Goal: Task Accomplishment & Management: Manage account settings

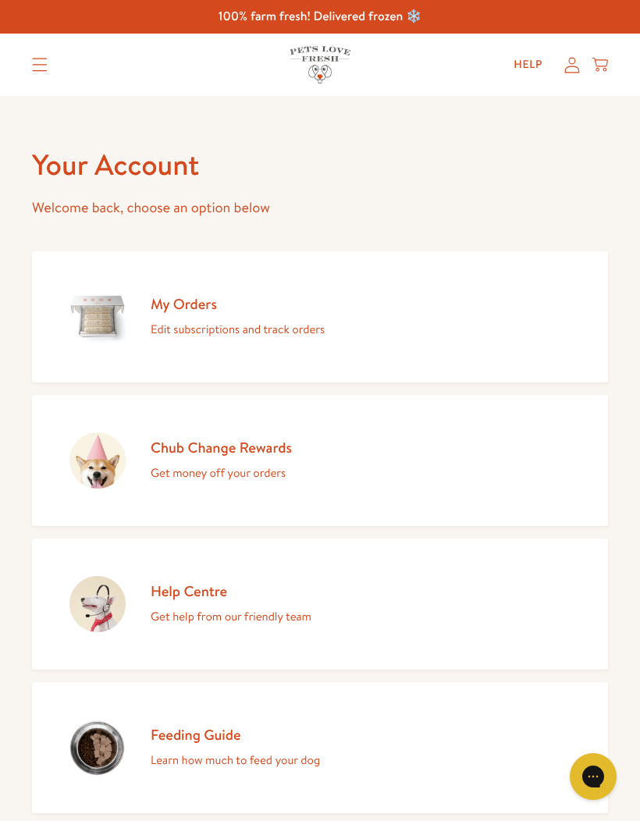
click at [295, 319] on p "Edit subscriptions and track orders" at bounding box center [238, 329] width 174 height 20
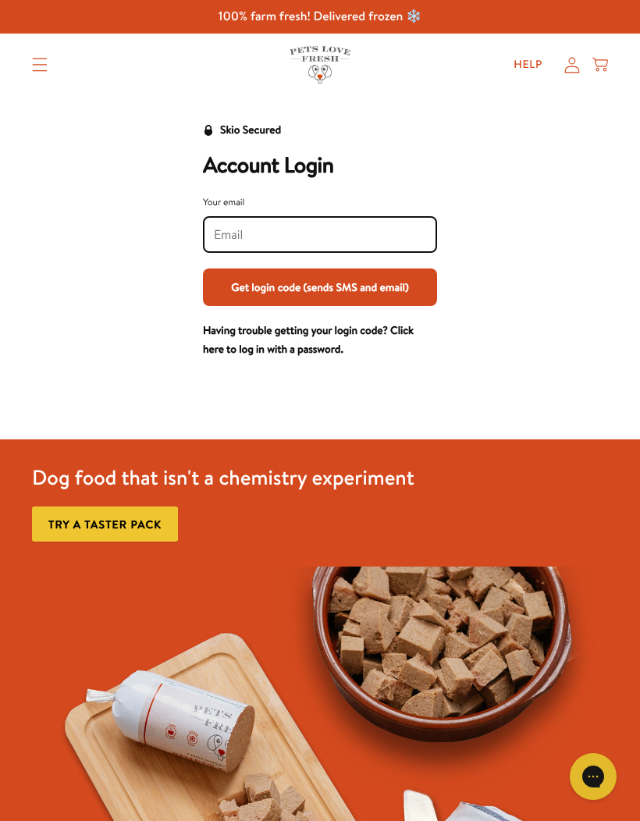
click at [347, 237] on input "Your email" at bounding box center [320, 234] width 212 height 17
type input "gillwood@hotmail.co.uk"
click at [410, 280] on button "Get login code (sends SMS and email)" at bounding box center [320, 287] width 234 height 37
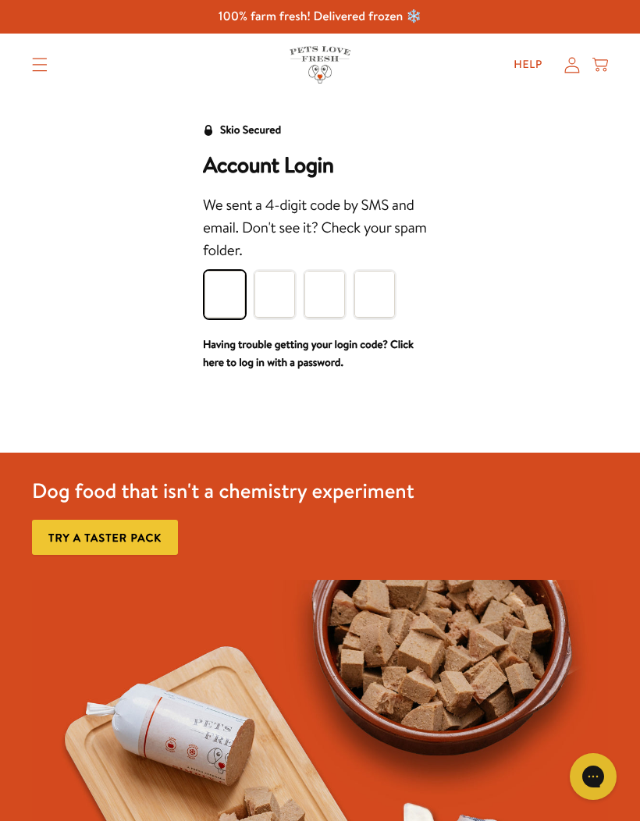
click at [226, 285] on input "Please enter your pin code" at bounding box center [225, 294] width 41 height 47
type input "2"
type input "1"
type input "9"
type input "4"
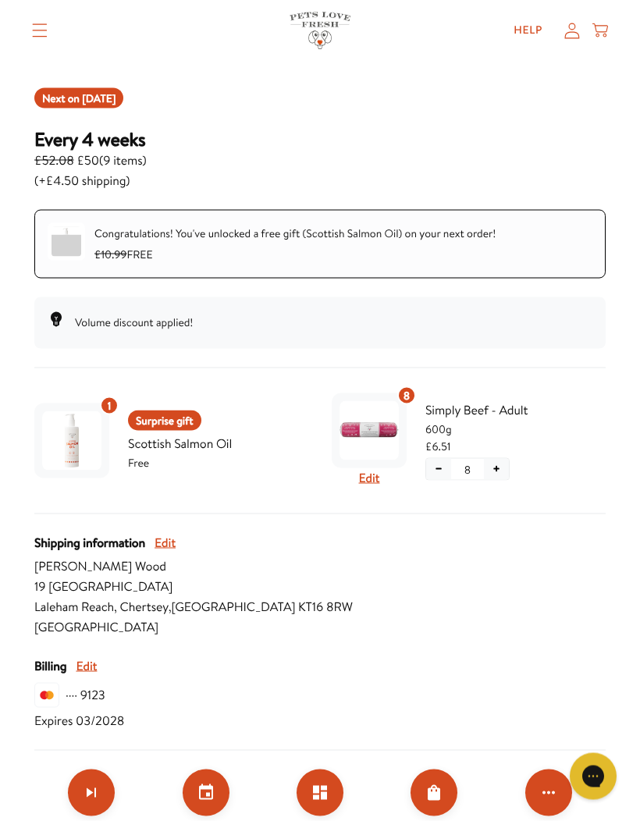
scroll to position [176, 0]
click at [377, 475] on button "Edit" at bounding box center [369, 478] width 21 height 20
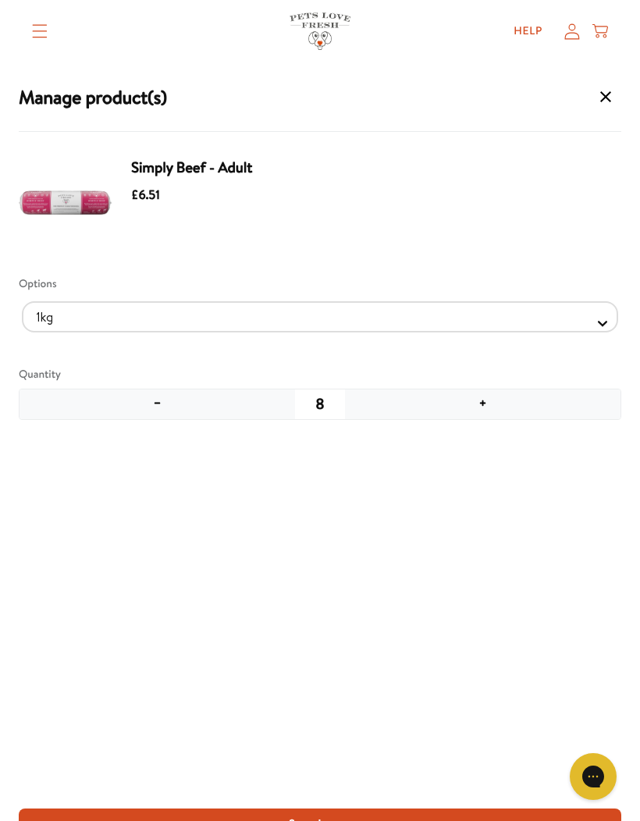
scroll to position [176, 0]
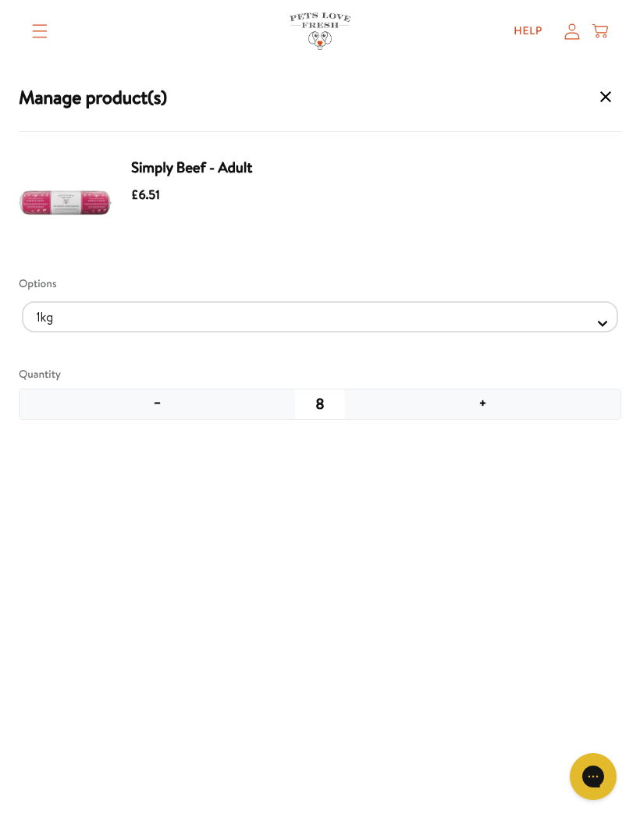
click at [198, 175] on span "Simply Beef - Adult" at bounding box center [367, 168] width 472 height 22
click at [112, 201] on img "Manage products for subscription" at bounding box center [66, 204] width 94 height 94
click at [187, 189] on div "£6.51" at bounding box center [367, 195] width 472 height 20
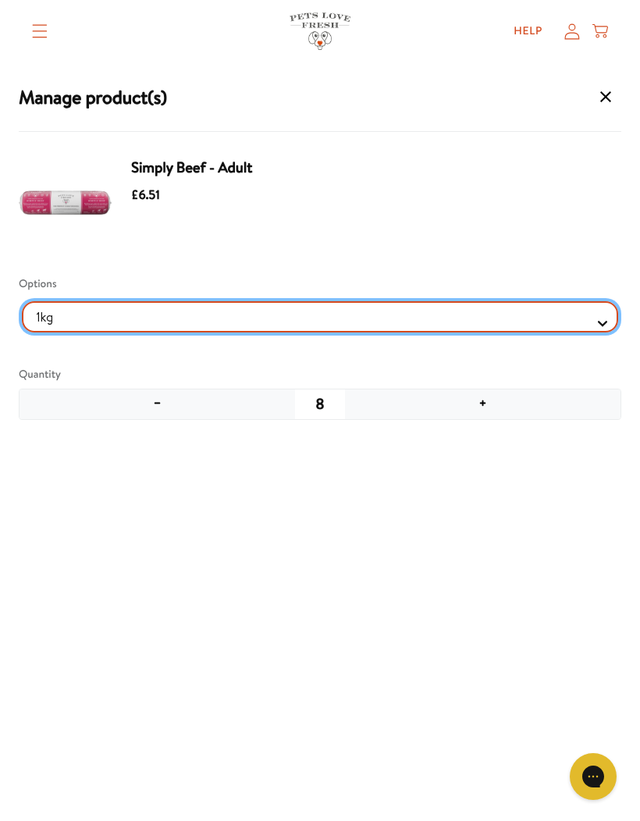
click at [607, 322] on Selector "1kg 600g" at bounding box center [320, 316] width 596 height 31
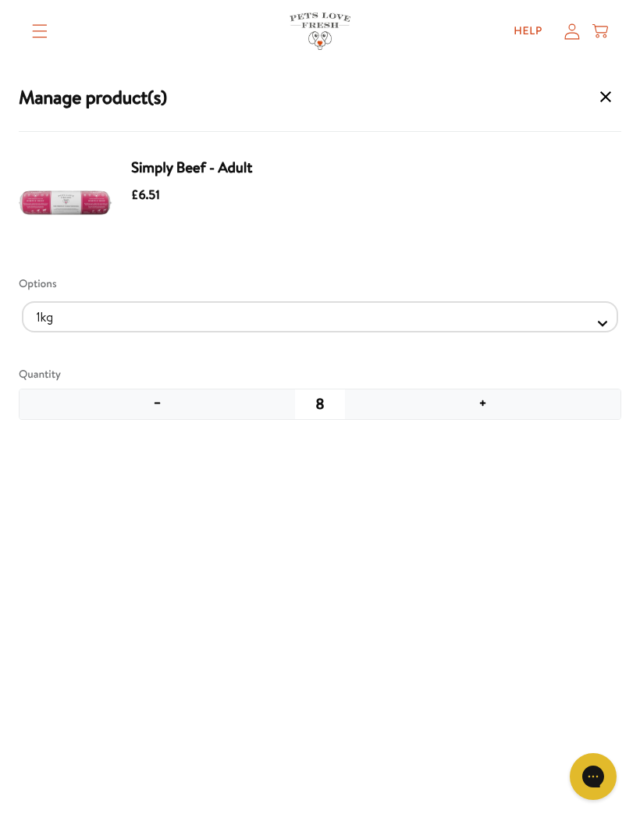
click at [24, 36] on summary "Translation missing: en.sections.header.menu" at bounding box center [40, 31] width 41 height 39
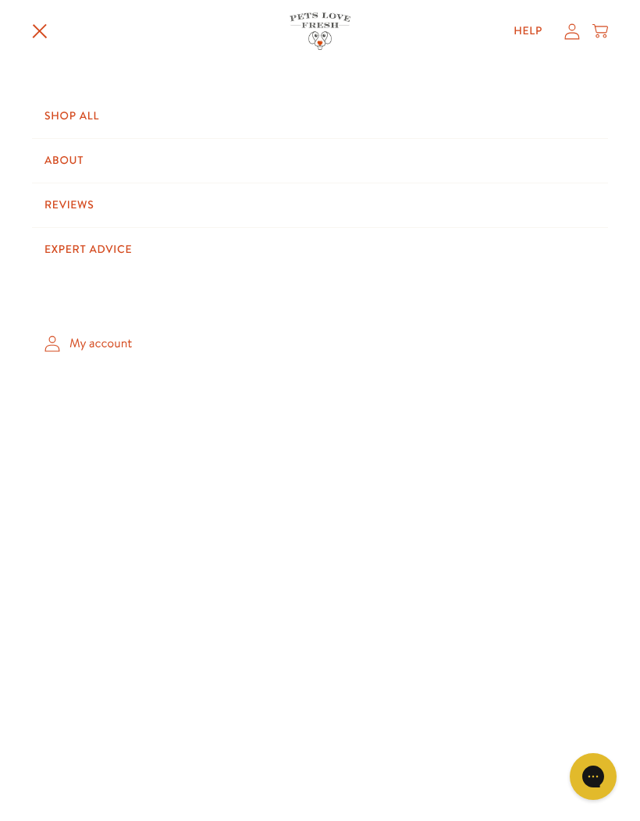
click at [62, 117] on link "Shop All" at bounding box center [320, 116] width 576 height 44
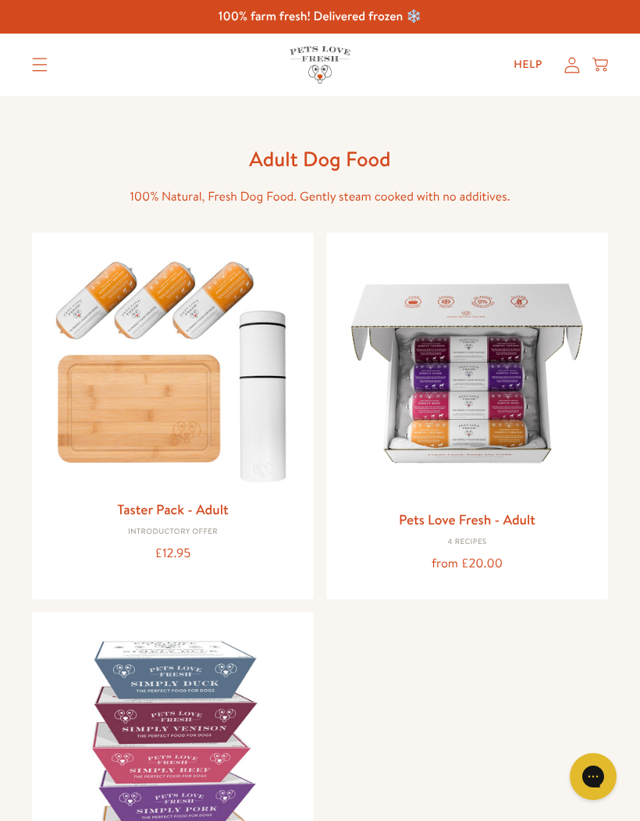
click at [520, 413] on img at bounding box center [467, 373] width 257 height 257
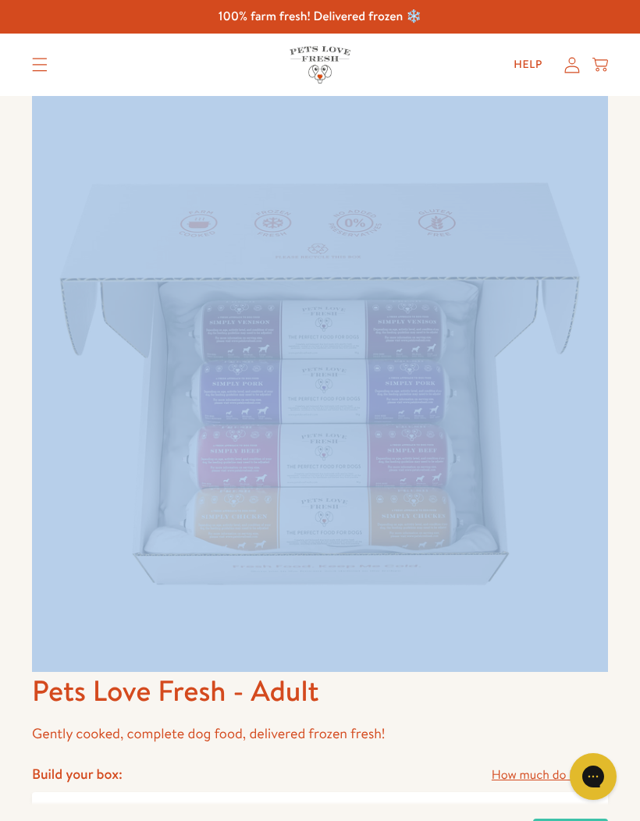
click at [606, 290] on img at bounding box center [320, 384] width 576 height 576
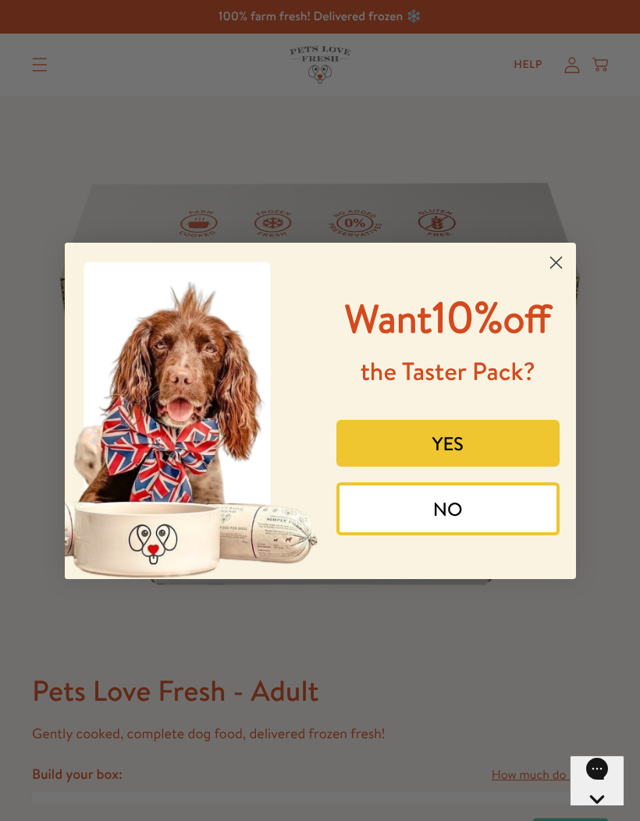
click at [559, 256] on circle "Close dialog" at bounding box center [556, 262] width 26 height 26
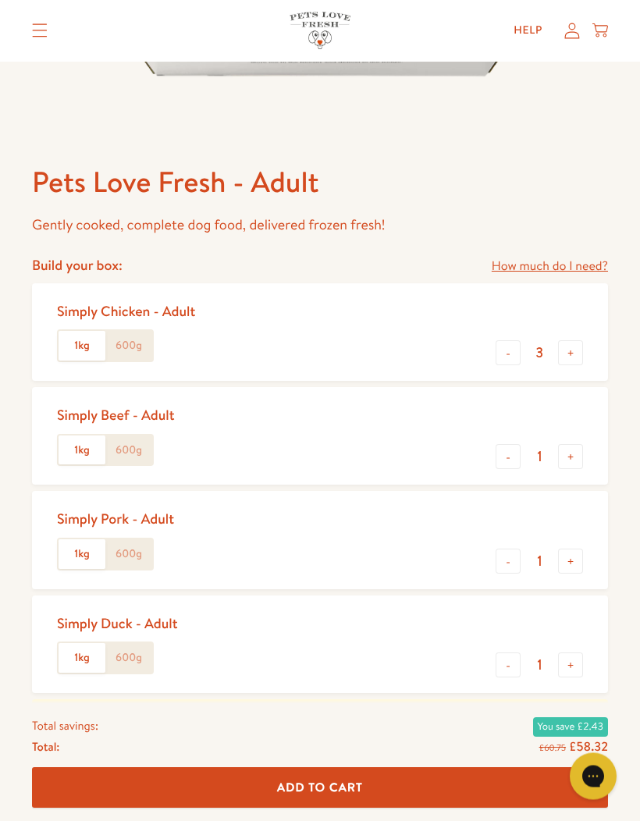
scroll to position [510, 0]
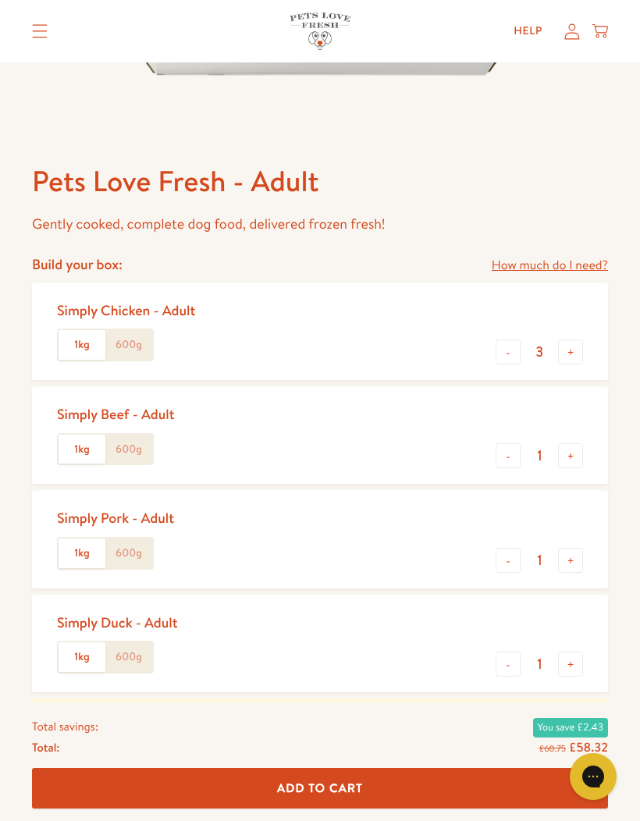
click at [140, 343] on label "600g" at bounding box center [128, 345] width 47 height 30
click at [0, 0] on input "600g" at bounding box center [0, 0] width 0 height 0
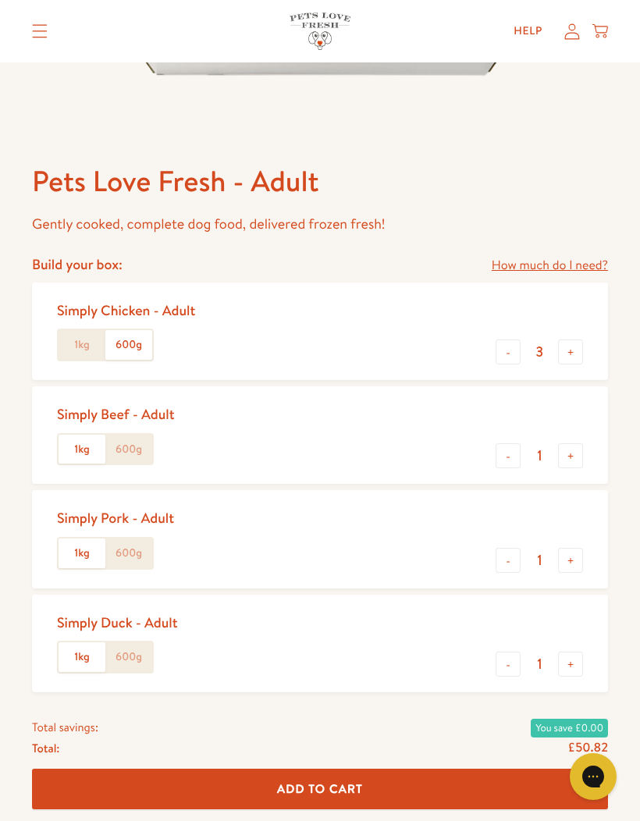
click at [142, 446] on label "600g" at bounding box center [128, 450] width 47 height 30
click at [0, 0] on input "600g" at bounding box center [0, 0] width 0 height 0
click at [158, 539] on div "Simply Pork - Adult 1kg 600g" at bounding box center [122, 539] width 130 height 73
click at [138, 547] on label "600g" at bounding box center [128, 554] width 47 height 30
click at [0, 0] on input "600g" at bounding box center [0, 0] width 0 height 0
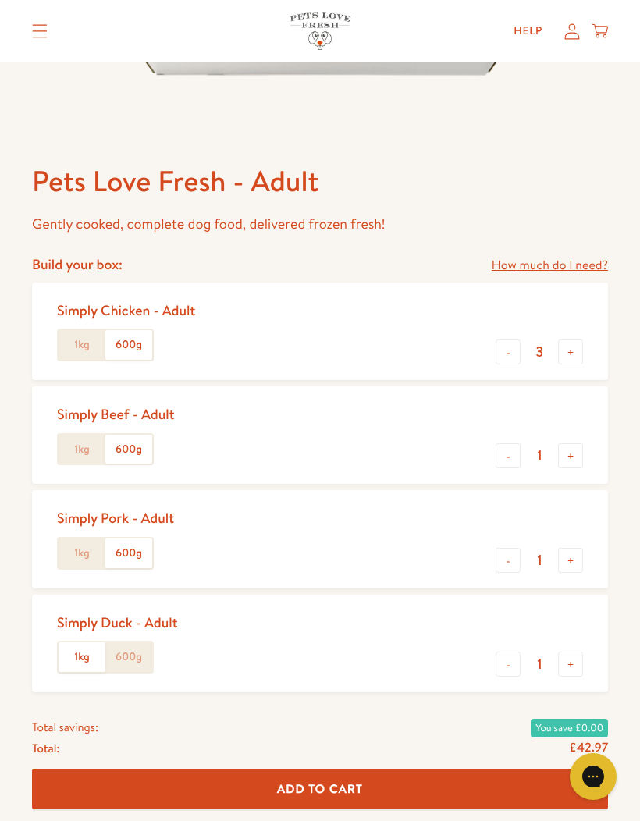
click at [147, 653] on label "600g" at bounding box center [128, 658] width 47 height 30
click at [0, 0] on input "600g" at bounding box center [0, 0] width 0 height 0
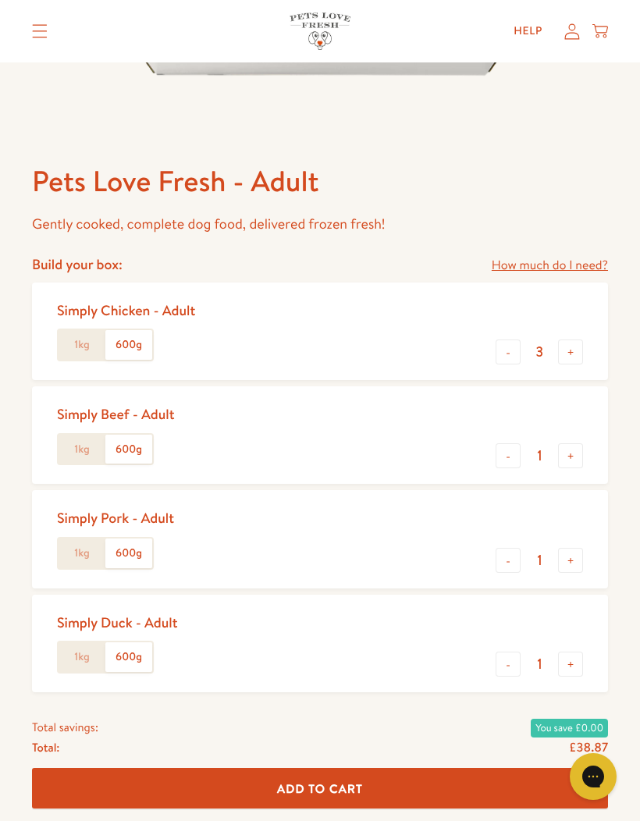
click at [576, 450] on button "+" at bounding box center [570, 455] width 25 height 25
type input "2"
click at [574, 658] on button "+" at bounding box center [570, 664] width 25 height 25
type input "2"
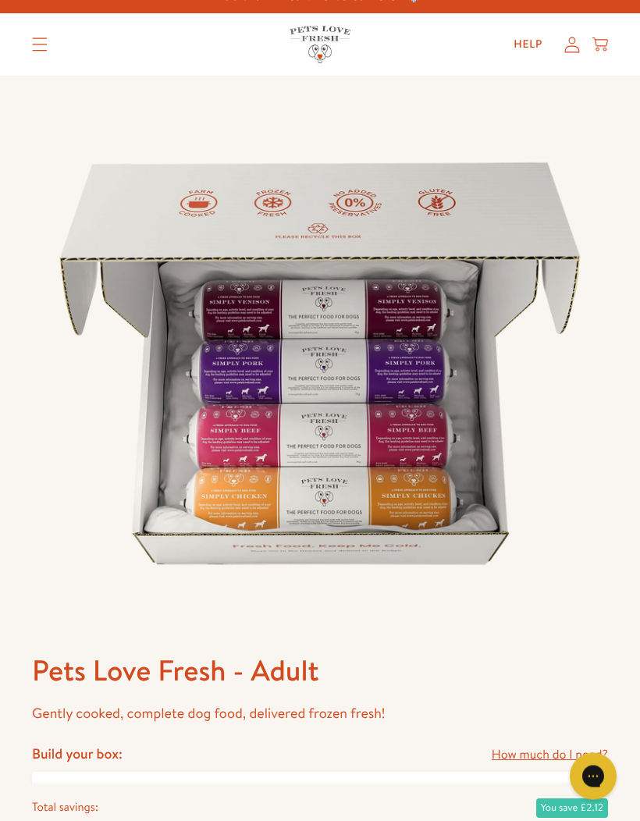
scroll to position [16, 0]
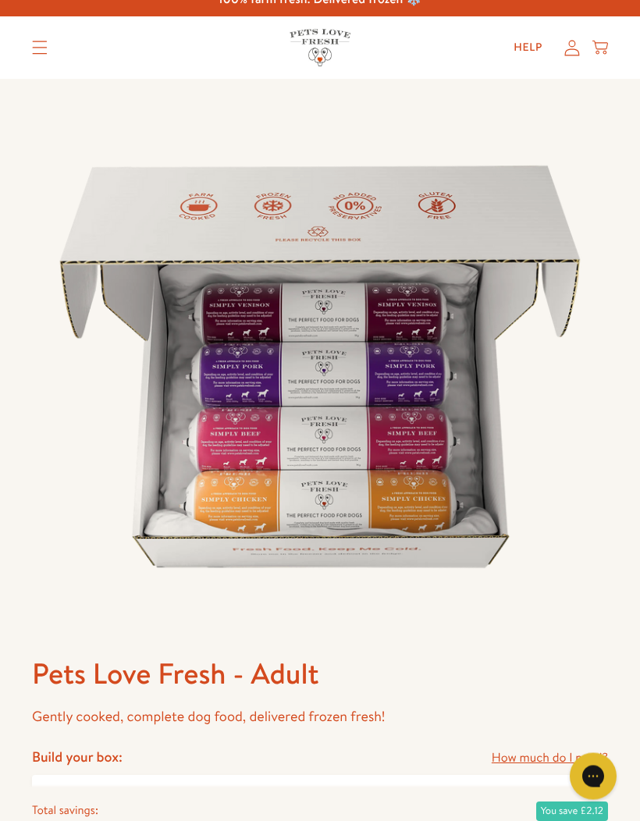
click at [568, 51] on icon at bounding box center [572, 49] width 16 height 16
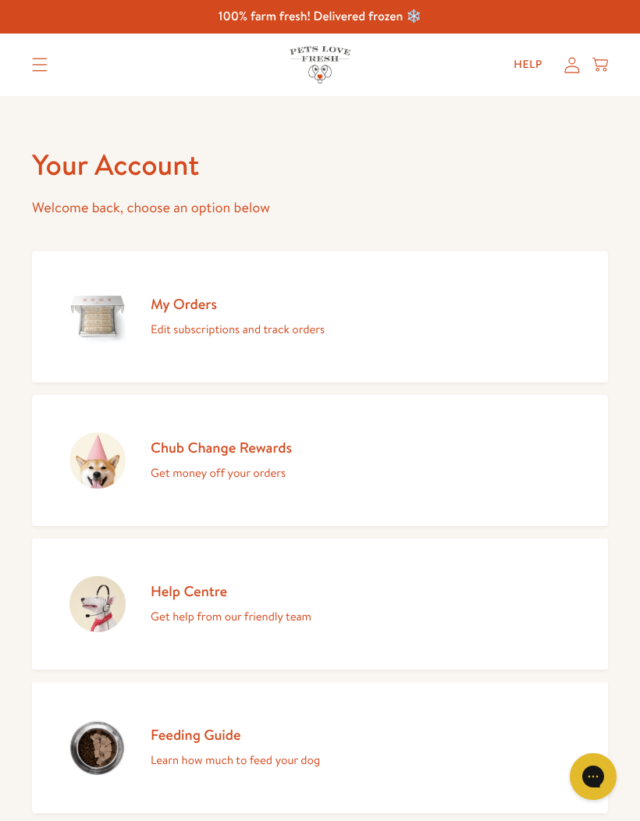
click at [101, 312] on img at bounding box center [97, 317] width 56 height 56
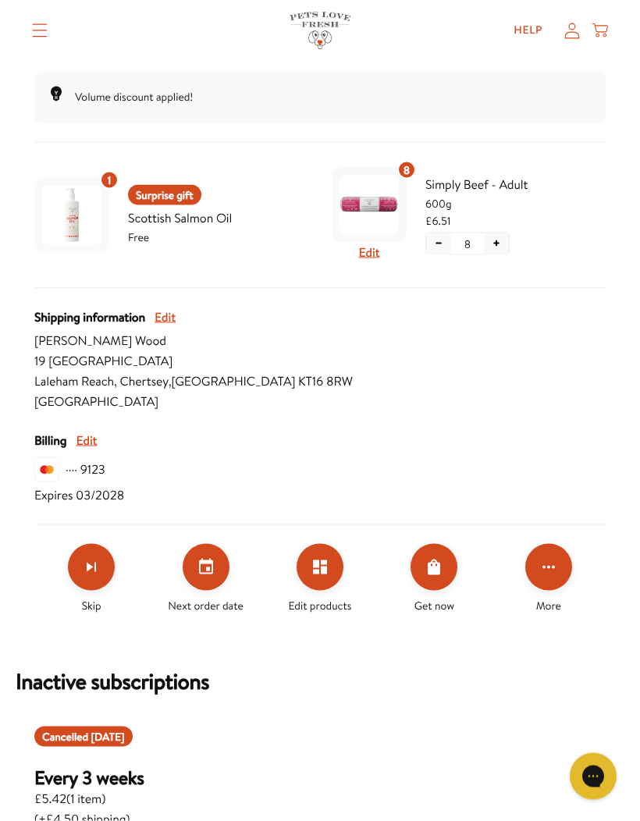
scroll to position [401, 0]
click at [322, 562] on icon "Edit products" at bounding box center [320, 567] width 14 height 14
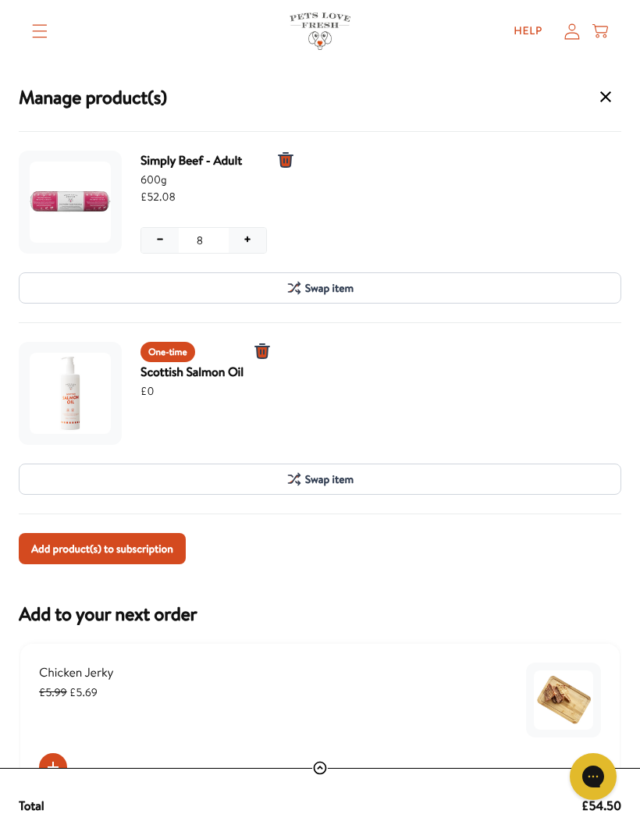
scroll to position [0, 0]
click at [356, 287] on button "Swap item" at bounding box center [320, 287] width 603 height 31
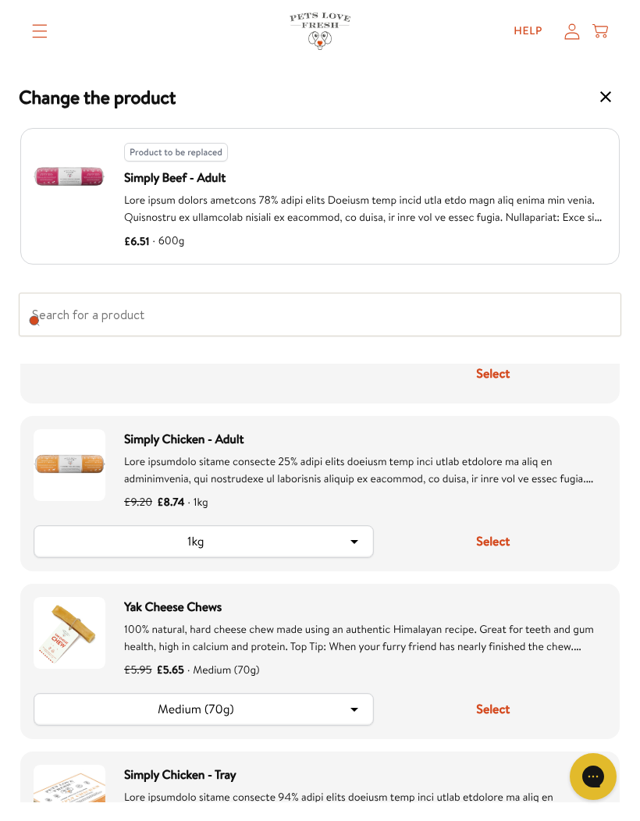
scroll to position [453, 0]
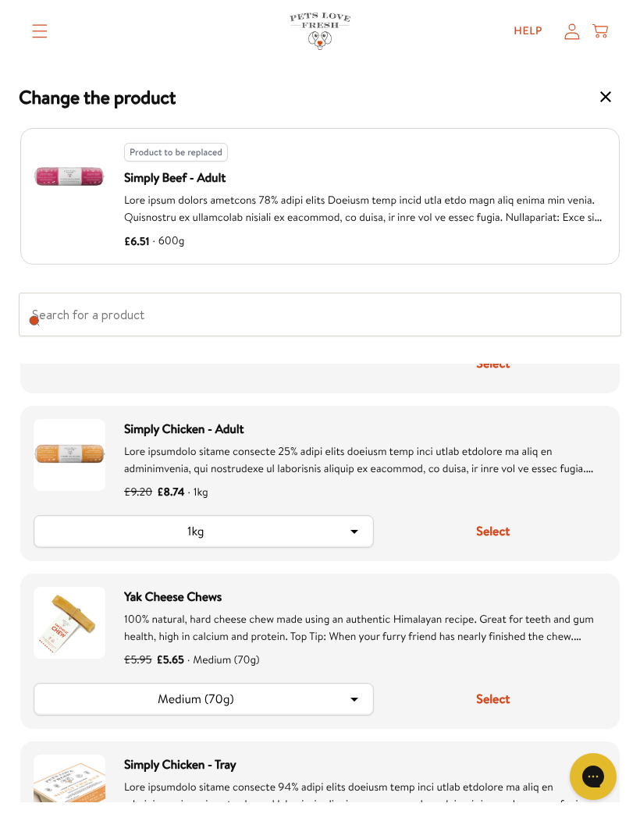
click at [361, 535] on icon "Product option: Simply Chicken - Adult" at bounding box center [354, 531] width 19 height 19
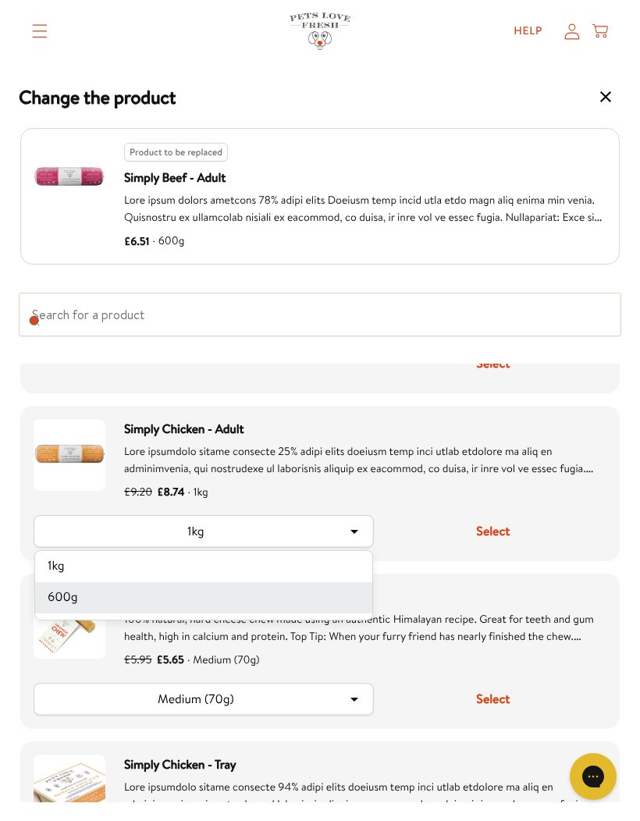
click at [283, 607] on li "600g" at bounding box center [203, 597] width 337 height 31
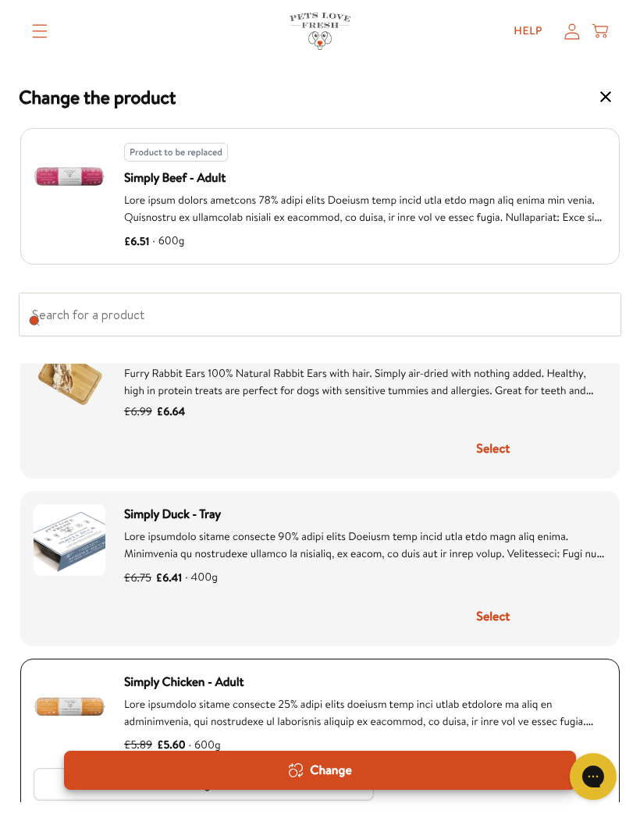
scroll to position [333, 0]
click at [600, 89] on icon "Change product drawer" at bounding box center [605, 96] width 19 height 19
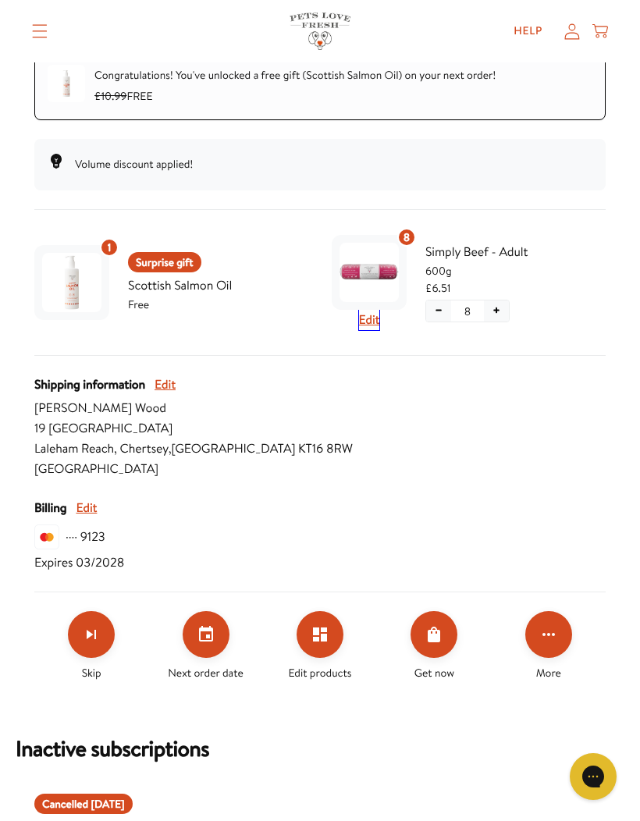
click at [379, 323] on button "Edit" at bounding box center [369, 320] width 21 height 20
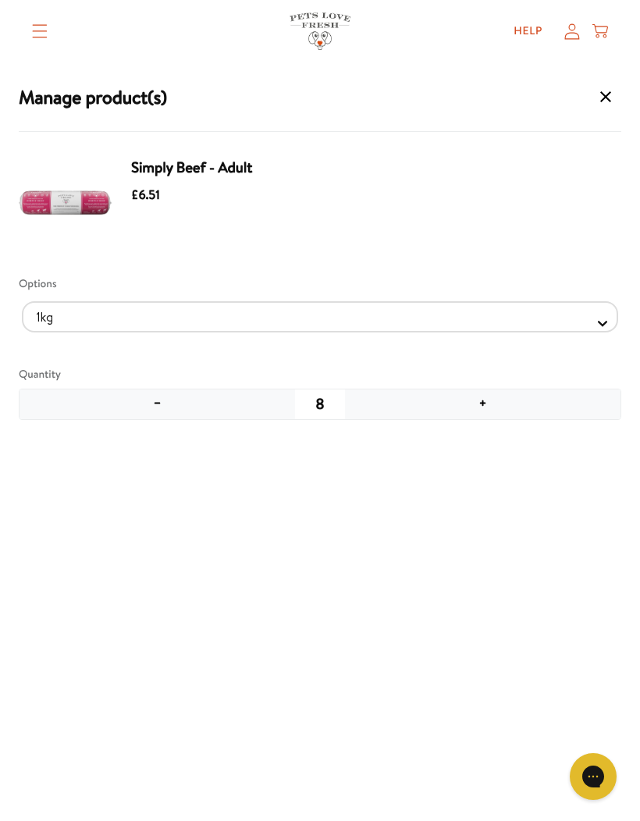
scroll to position [494, 0]
click at [603, 90] on icon "Manage products for subscription" at bounding box center [605, 96] width 19 height 19
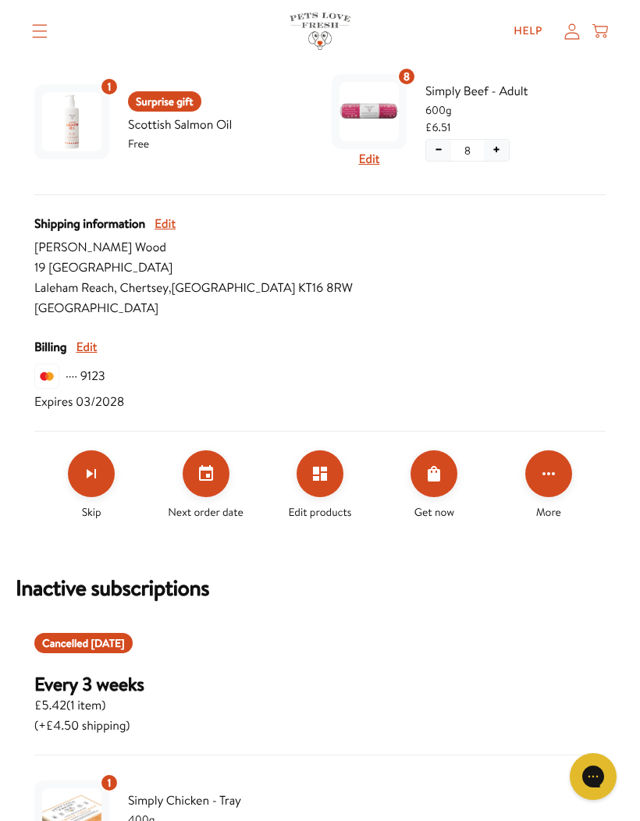
click at [208, 470] on icon "Set your next order date" at bounding box center [206, 474] width 19 height 19
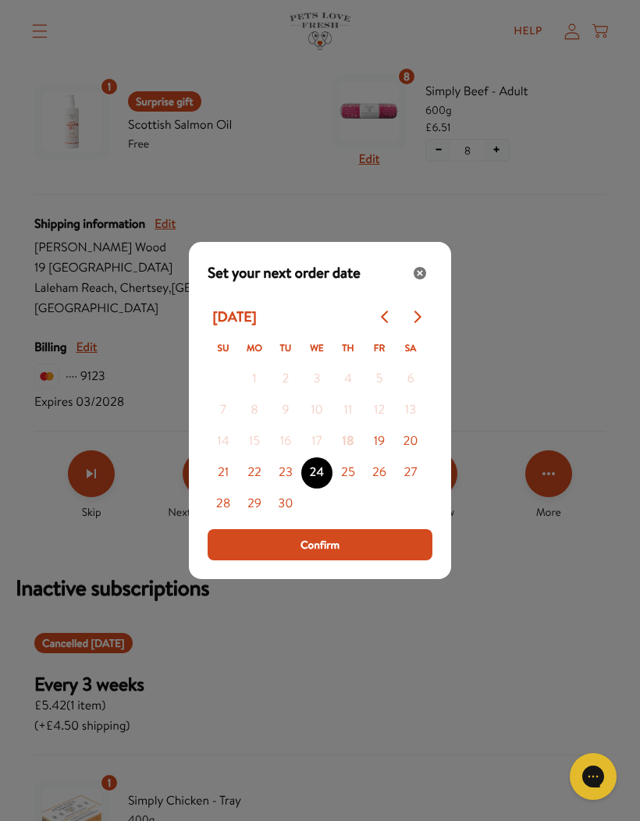
click at [416, 286] on div "Close" at bounding box center [420, 273] width 25 height 25
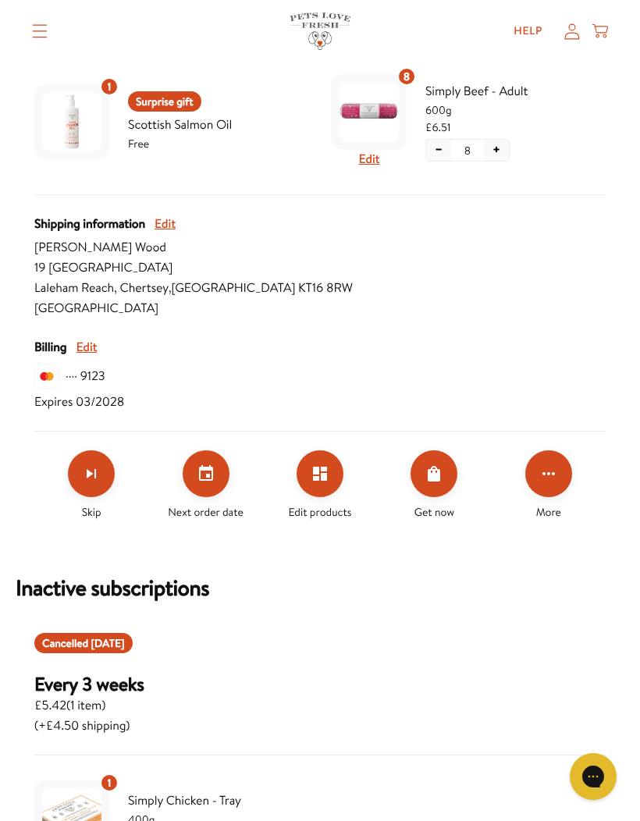
click at [551, 468] on icon "Click for more options" at bounding box center [549, 474] width 19 height 19
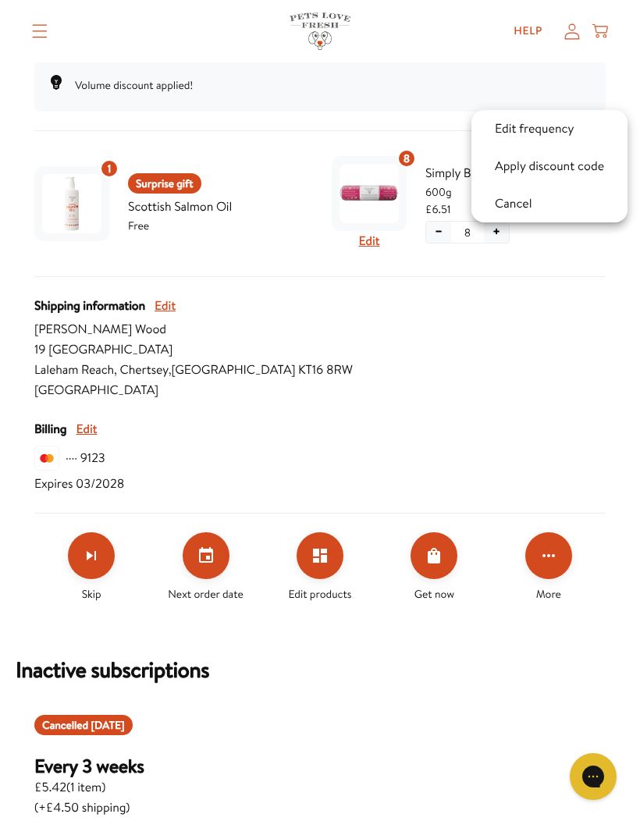
scroll to position [411, 0]
click at [388, 335] on div at bounding box center [320, 410] width 640 height 821
click at [470, 183] on span "Simply Beef - Adult" at bounding box center [516, 173] width 180 height 20
